Goal: Find specific page/section: Find specific page/section

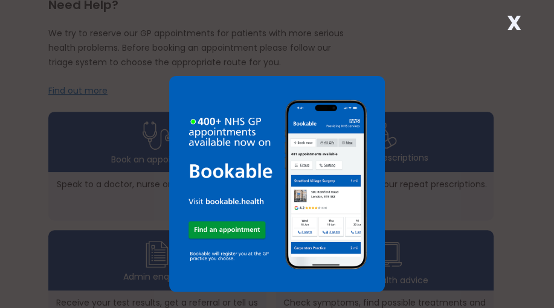
scroll to position [362, 0]
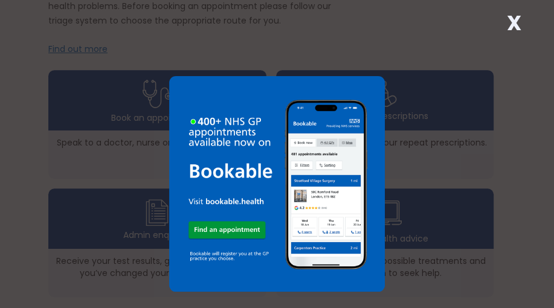
click at [515, 10] on strong "X" at bounding box center [513, 22] width 14 height 29
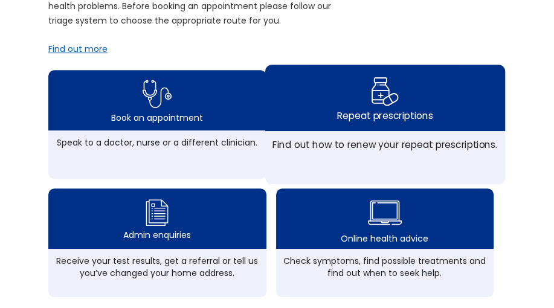
click at [374, 98] on img at bounding box center [384, 90] width 28 height 35
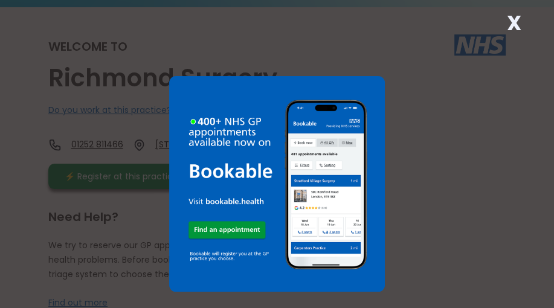
scroll to position [121, 0]
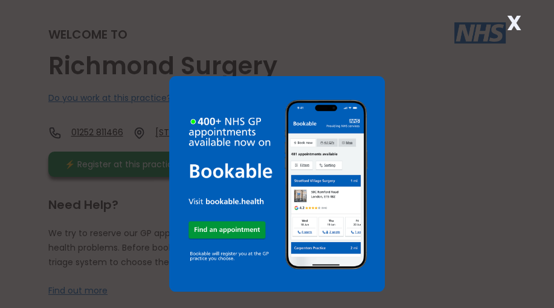
click at [514, 20] on strong "X" at bounding box center [513, 22] width 14 height 29
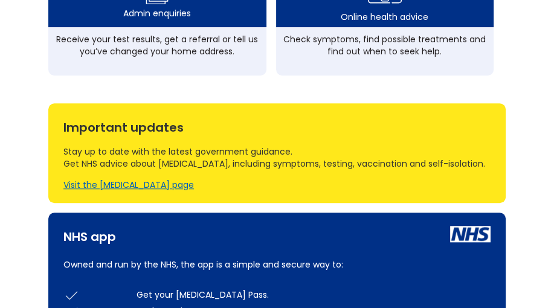
scroll to position [362, 0]
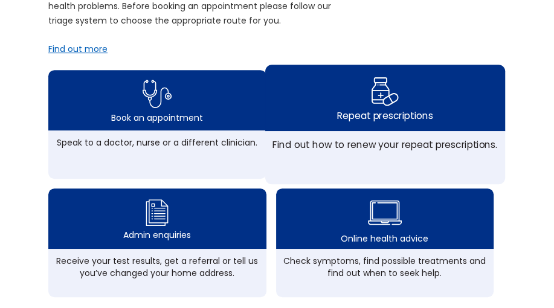
click at [383, 80] on img at bounding box center [384, 90] width 28 height 35
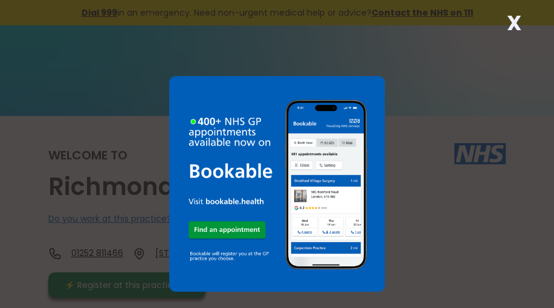
scroll to position [60, 0]
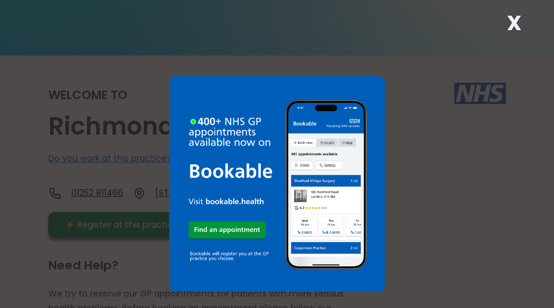
click at [515, 22] on strong "X" at bounding box center [513, 22] width 14 height 29
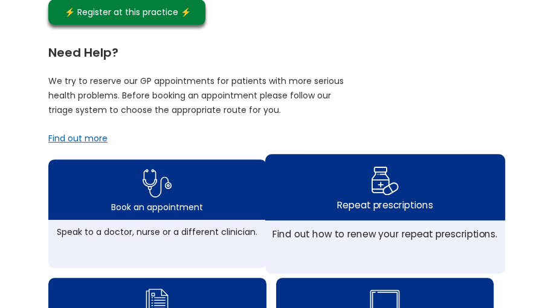
scroll to position [181, 0]
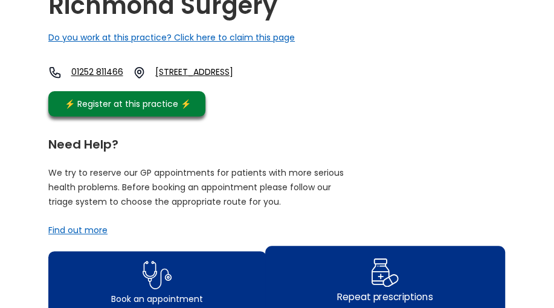
click at [375, 274] on img at bounding box center [384, 271] width 28 height 35
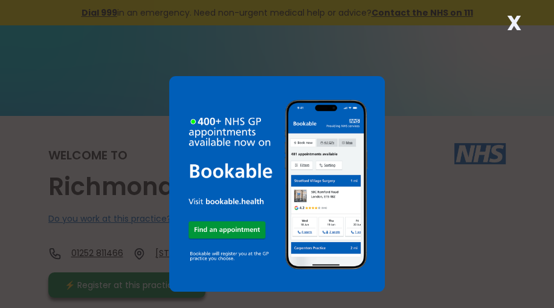
scroll to position [60, 0]
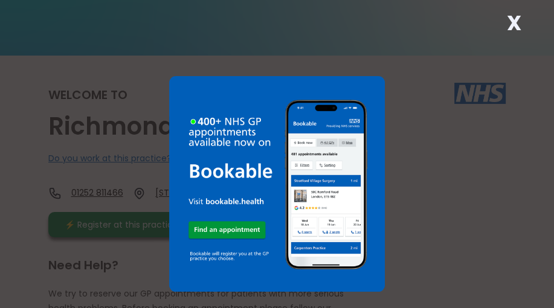
click at [513, 22] on strong "X" at bounding box center [513, 22] width 14 height 29
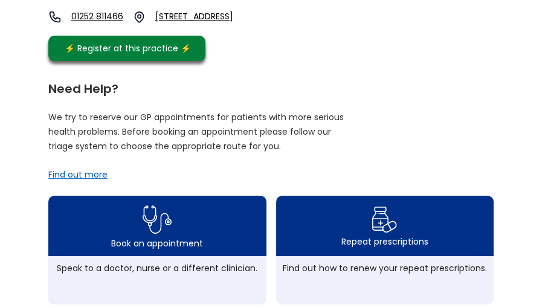
scroll to position [241, 0]
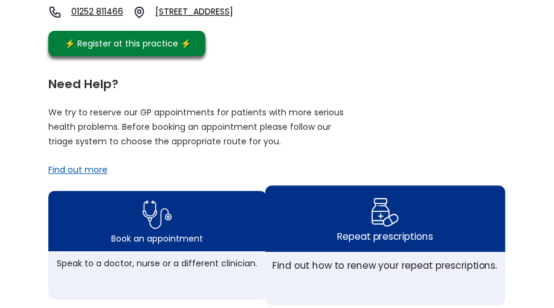
click at [377, 214] on img at bounding box center [384, 211] width 28 height 35
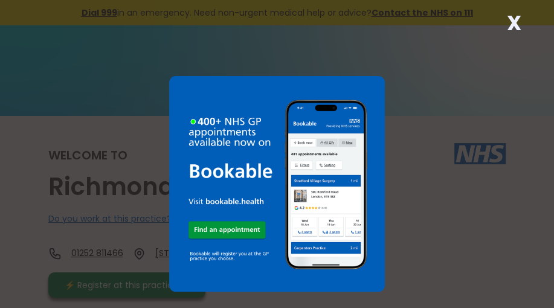
click at [511, 19] on strong "X" at bounding box center [513, 22] width 14 height 29
